Goal: Information Seeking & Learning: Learn about a topic

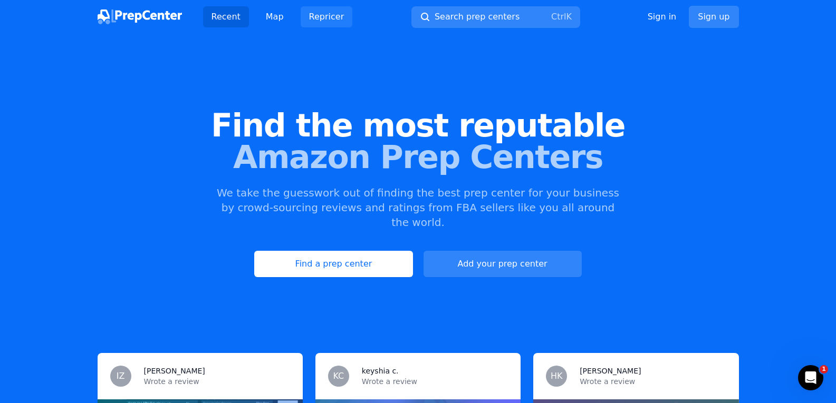
click at [318, 21] on link "Repricer" at bounding box center [327, 16] width 52 height 21
click at [350, 268] on div "Find the most reputable Amazon Prep Centers We take the guesswork out of findin…" at bounding box center [418, 194] width 836 height 286
click at [348, 251] on link "Find a prep center" at bounding box center [333, 264] width 158 height 26
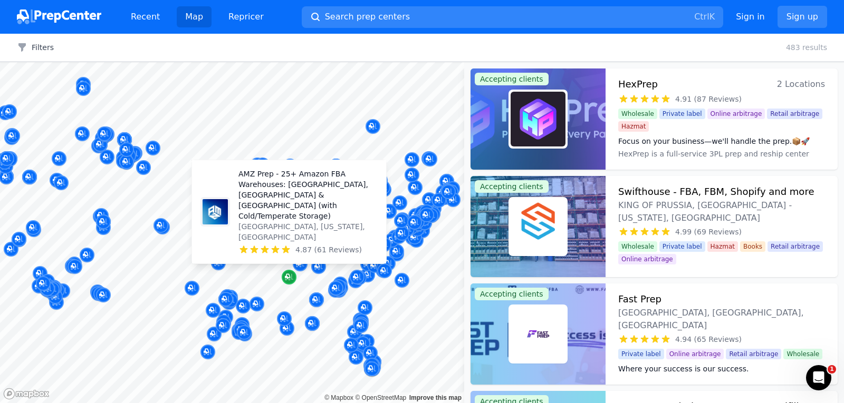
click at [287, 275] on icon "Map marker" at bounding box center [287, 276] width 5 height 5
click at [287, 280] on icon "Map marker" at bounding box center [289, 277] width 8 height 11
click at [297, 221] on p "AMZ Prep - 25+ Amazon FBA Warehouses: [GEOGRAPHIC_DATA], [GEOGRAPHIC_DATA] & [G…" at bounding box center [307, 195] width 139 height 53
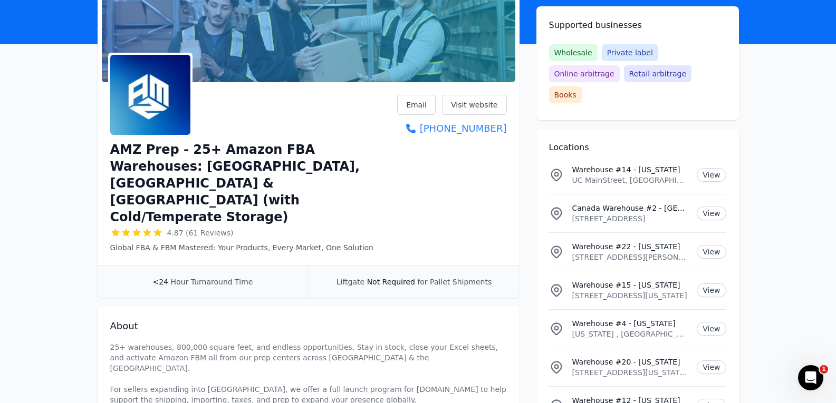
scroll to position [90, 0]
click at [420, 98] on link "Email" at bounding box center [416, 105] width 38 height 20
click at [464, 102] on link "Visit website" at bounding box center [474, 105] width 65 height 20
click at [420, 100] on link "Email" at bounding box center [416, 105] width 38 height 20
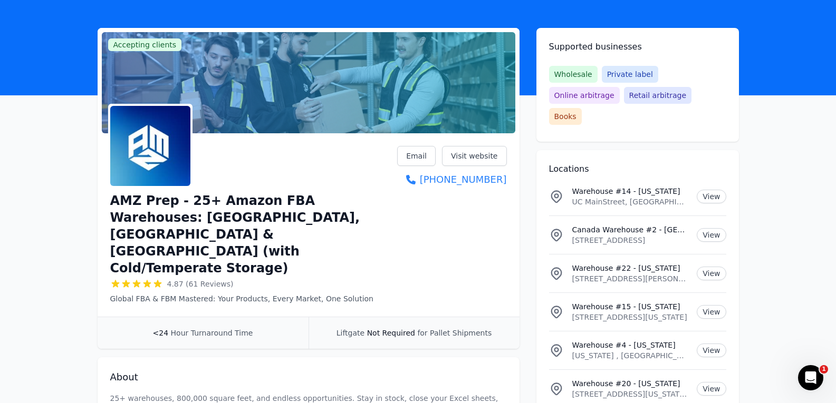
scroll to position [39, 0]
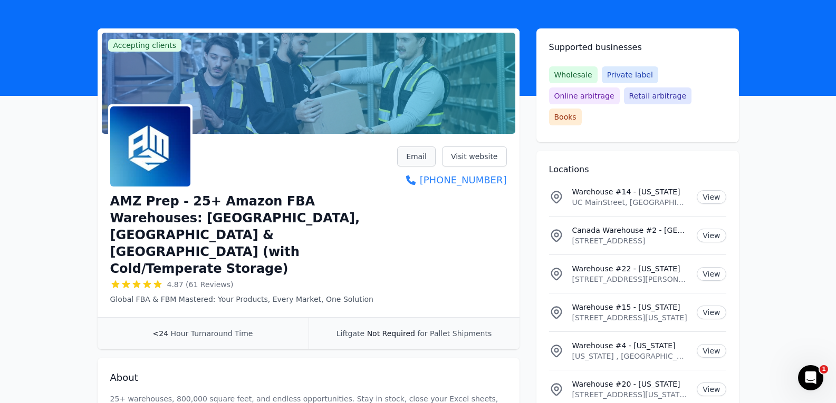
click at [418, 159] on link "Email" at bounding box center [416, 157] width 38 height 20
